Goal: Find specific page/section

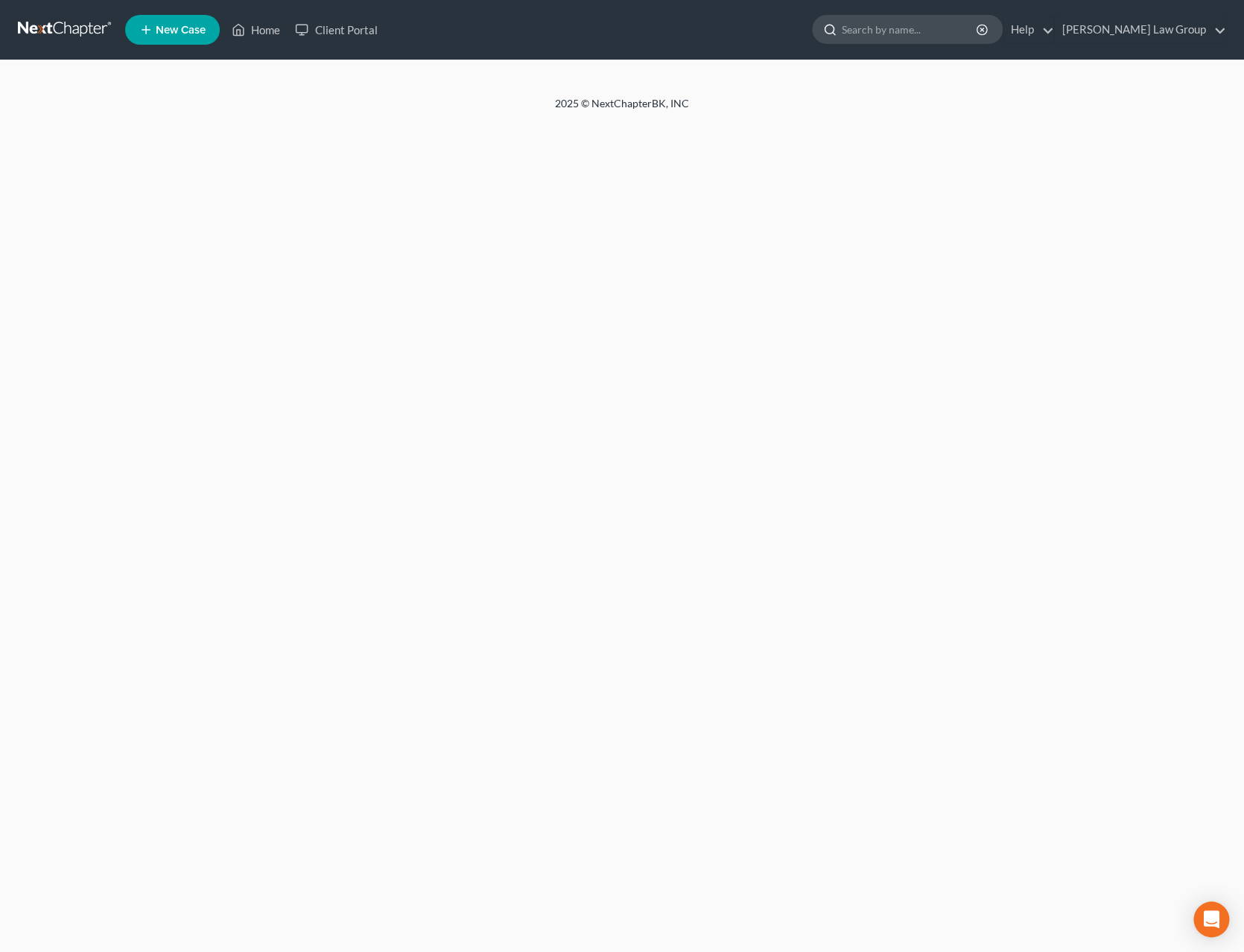
click at [905, 33] on input "search" at bounding box center [910, 29] width 136 height 27
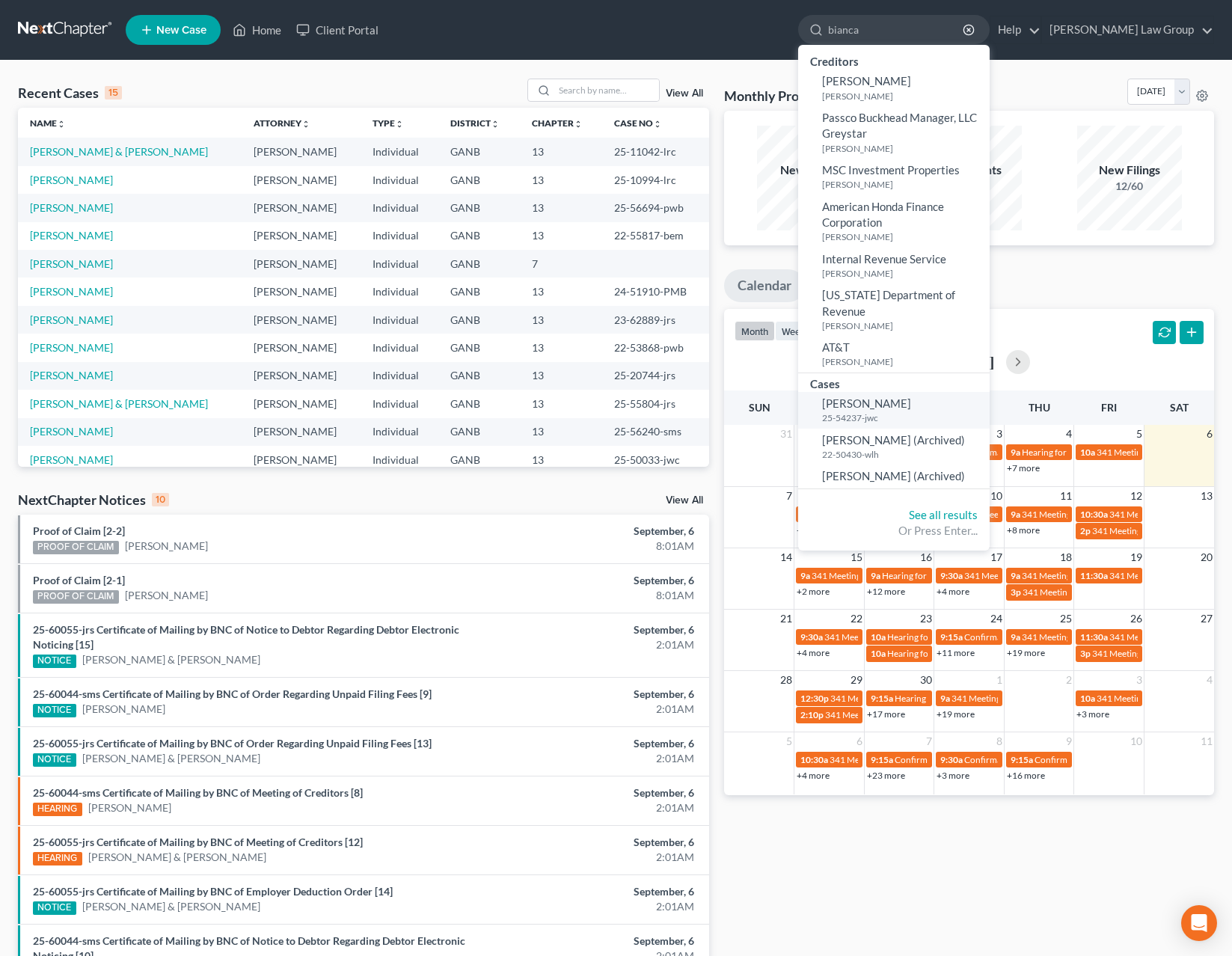
type input "bianca"
click at [910, 412] on small "25-54237-jwc" at bounding box center [903, 417] width 164 height 12
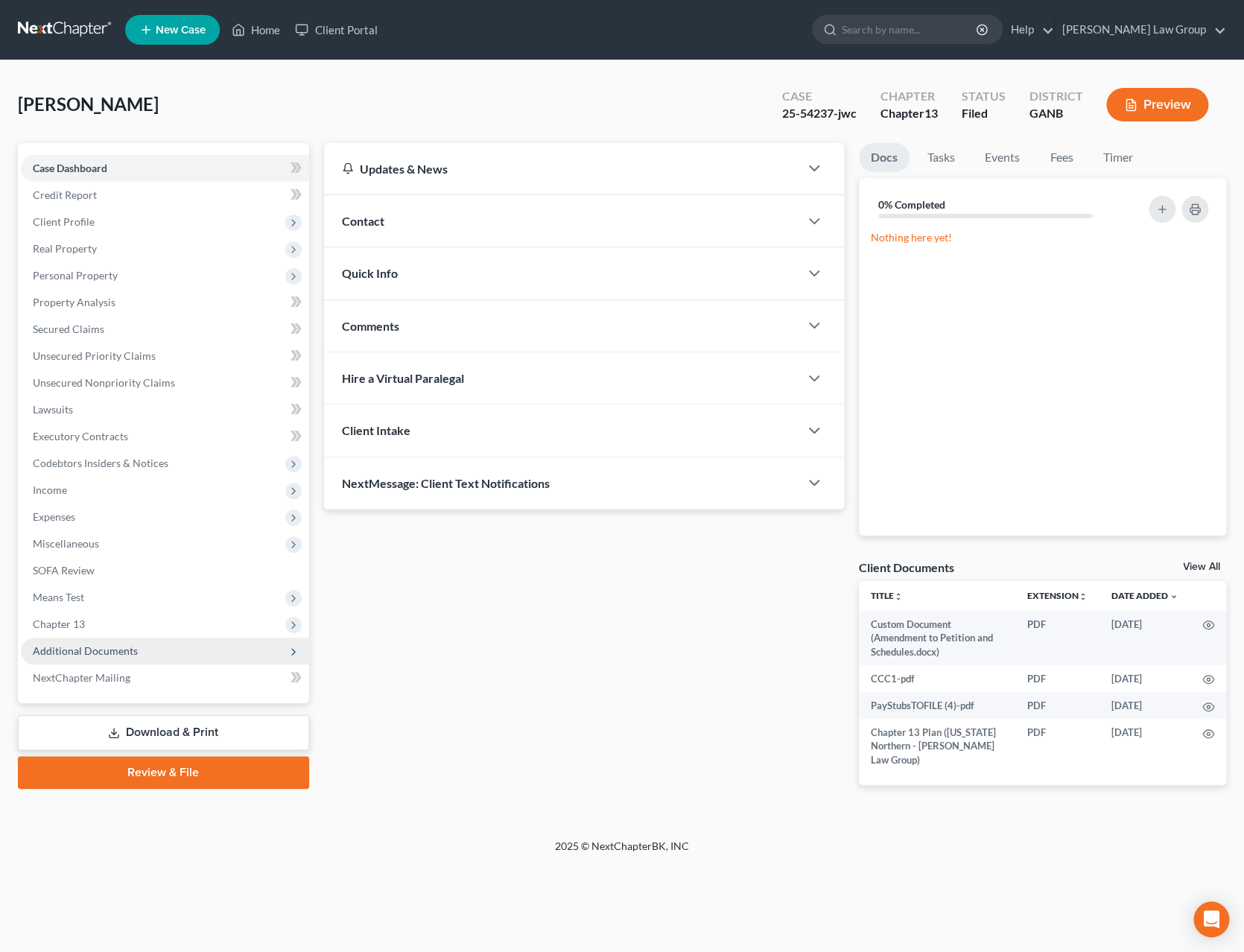
click at [120, 654] on span "Additional Documents" at bounding box center [85, 650] width 105 height 12
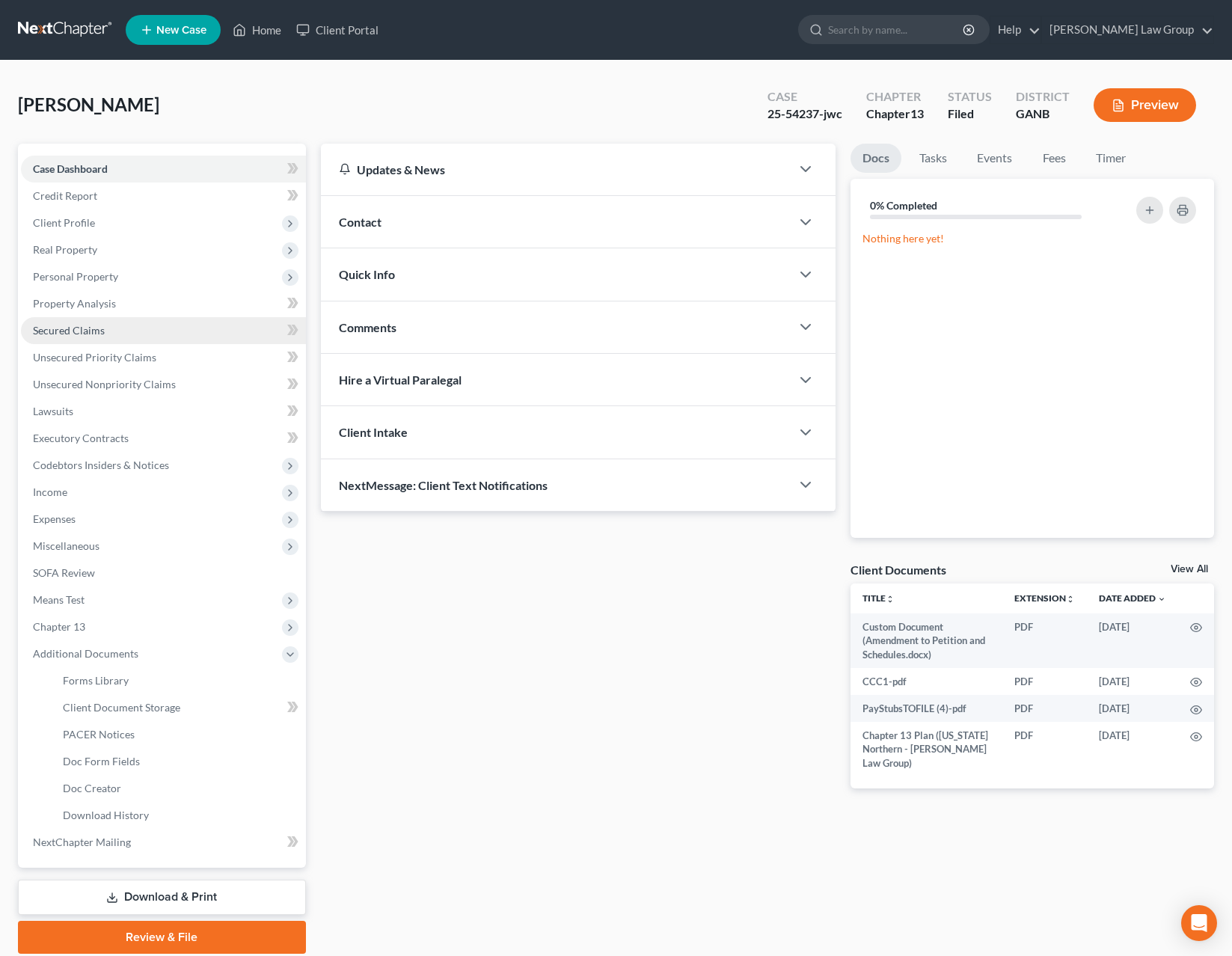
click at [72, 330] on span "Secured Claims" at bounding box center [69, 329] width 72 height 12
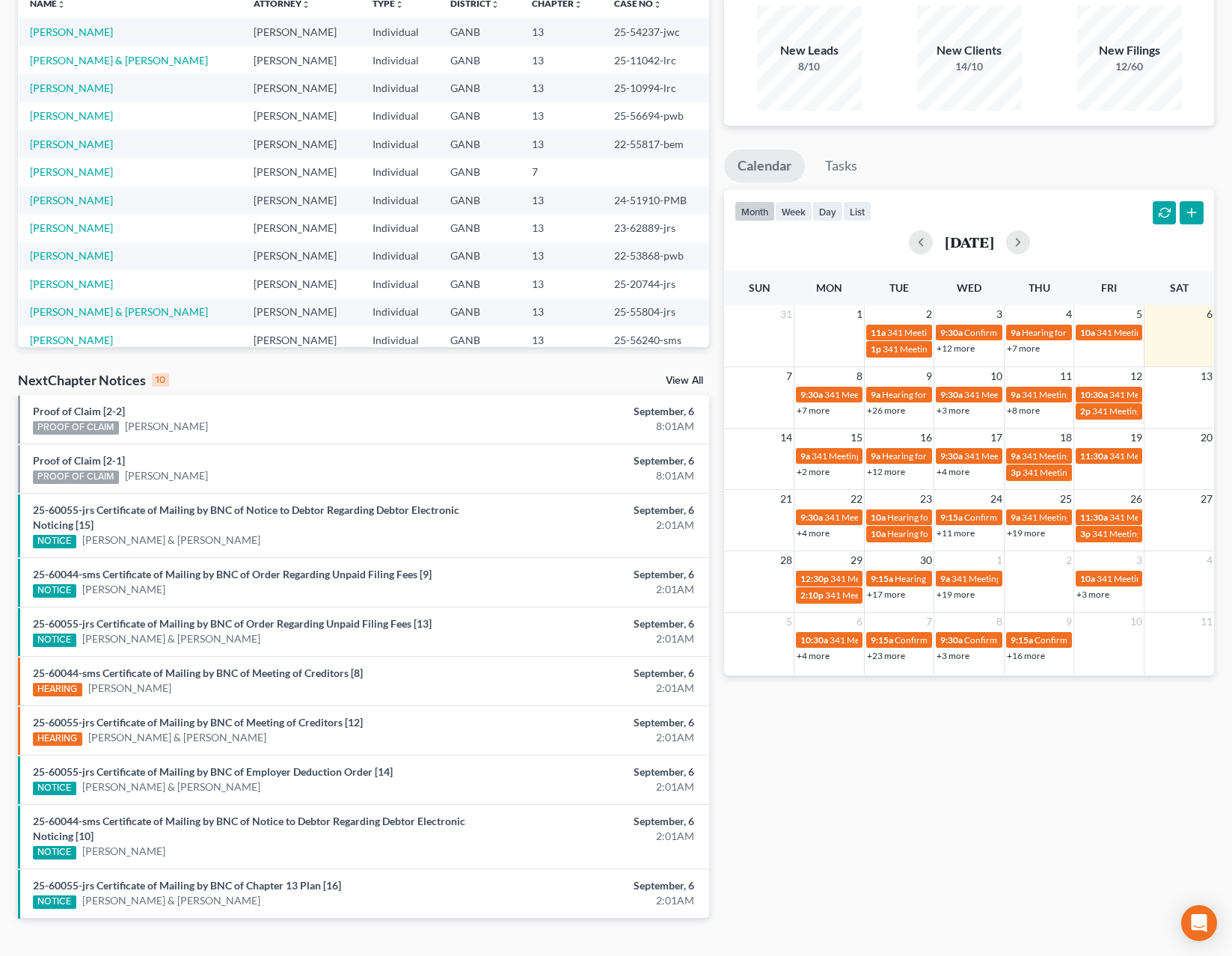
scroll to position [83, 0]
